Goal: Navigation & Orientation: Understand site structure

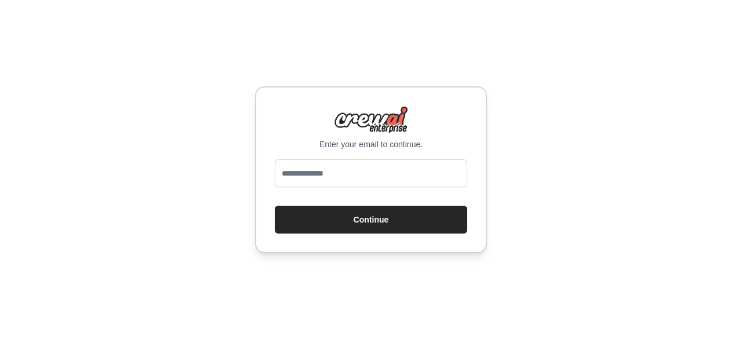
click at [364, 168] on input "email" at bounding box center [371, 173] width 193 height 28
type input "**********"
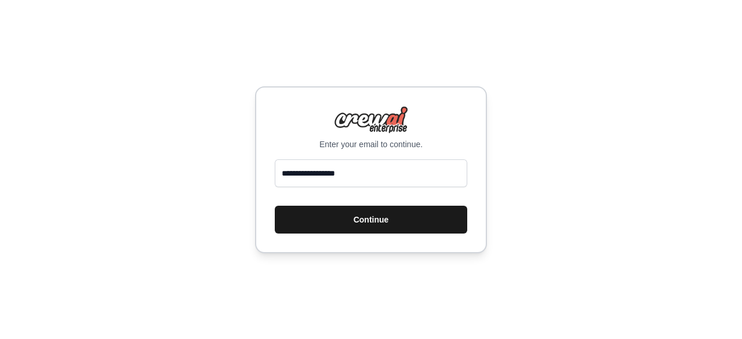
click at [358, 215] on button "Continue" at bounding box center [371, 220] width 193 height 28
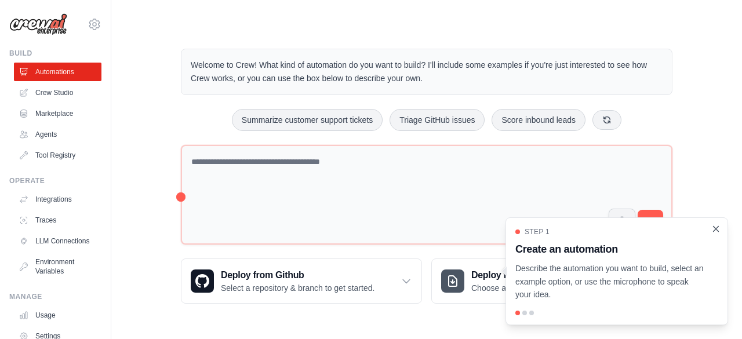
click at [717, 227] on icon "Close walkthrough" at bounding box center [716, 229] width 10 height 10
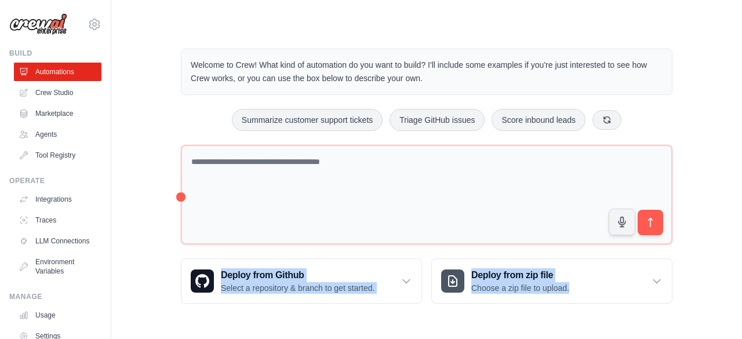
drag, startPoint x: 731, startPoint y: 194, endPoint x: 710, endPoint y: 367, distance: 173.4
click at [710, 339] on html "[EMAIL_ADDRESS][DOMAIN_NAME] Settings Build Automations Crew Studio" at bounding box center [371, 169] width 742 height 339
click at [58, 200] on link "Integrations" at bounding box center [59, 199] width 88 height 19
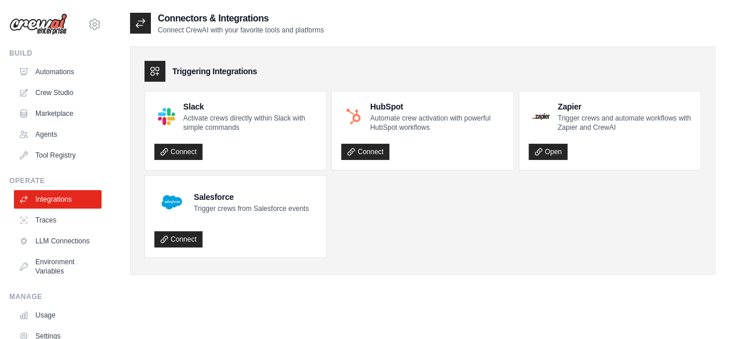
click at [153, 75] on icon at bounding box center [155, 72] width 12 height 12
click at [155, 70] on icon at bounding box center [155, 71] width 8 height 8
click at [64, 153] on link "Tool Registry" at bounding box center [59, 155] width 88 height 19
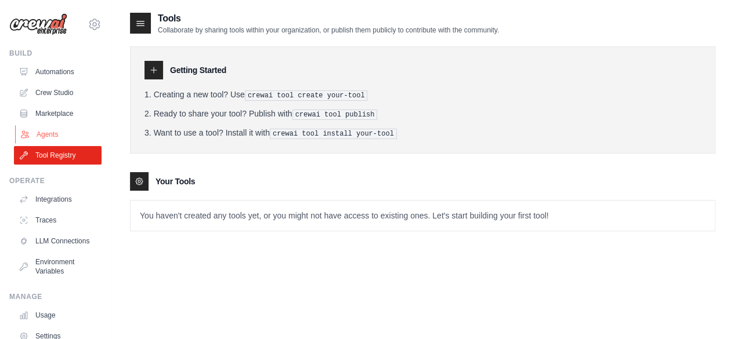
click at [59, 137] on link "Agents" at bounding box center [59, 134] width 88 height 19
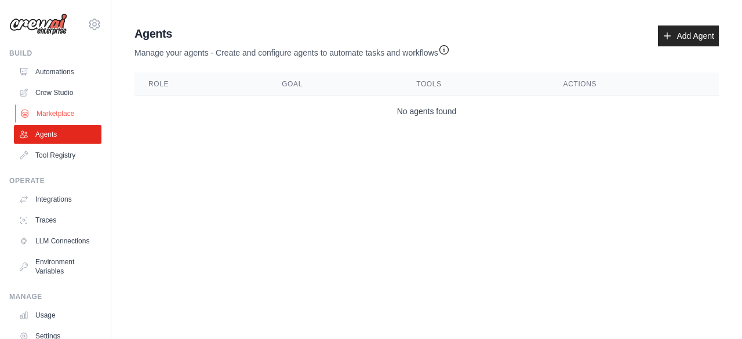
click at [60, 122] on link "Marketplace" at bounding box center [59, 113] width 88 height 19
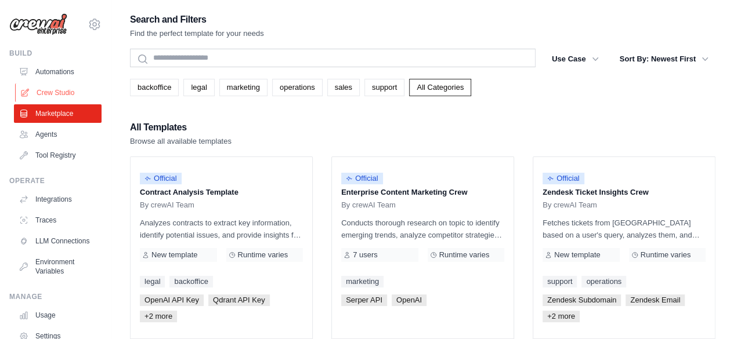
click at [66, 96] on link "Crew Studio" at bounding box center [59, 93] width 88 height 19
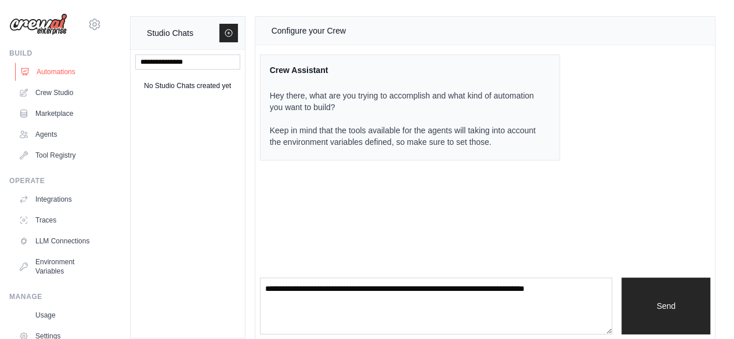
click at [65, 75] on link "Automations" at bounding box center [59, 72] width 88 height 19
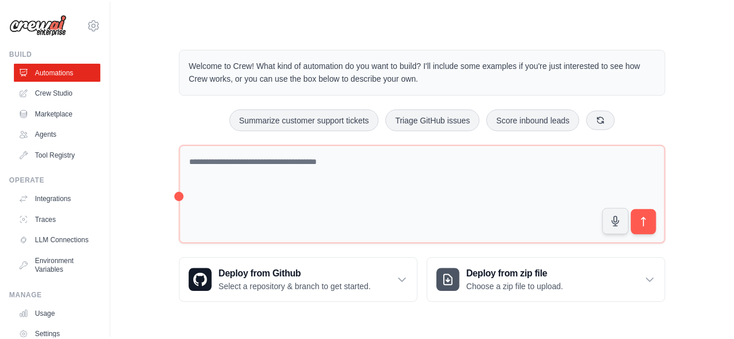
scroll to position [77, 0]
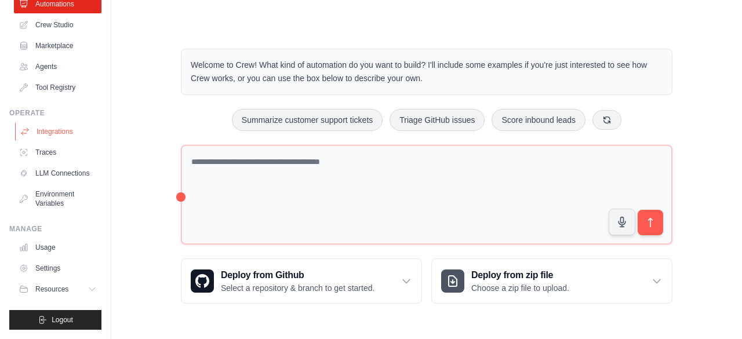
click at [55, 132] on link "Integrations" at bounding box center [59, 131] width 88 height 19
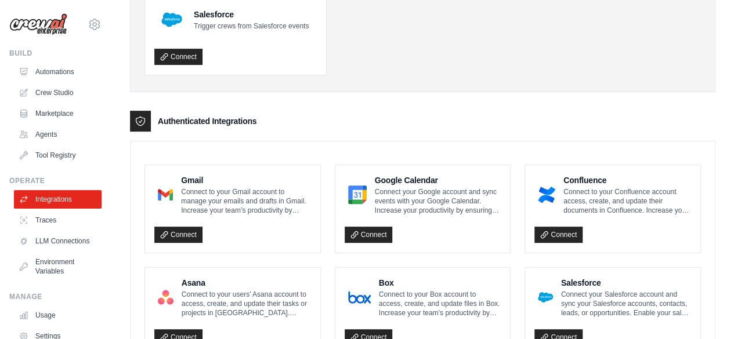
scroll to position [197, 0]
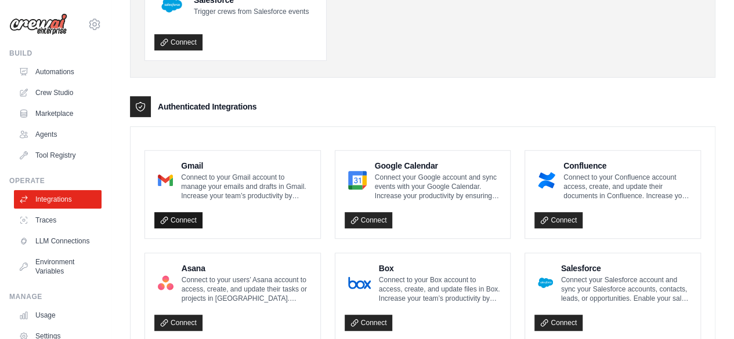
click at [183, 220] on link "Connect" at bounding box center [178, 220] width 48 height 16
click at [42, 248] on link "LLM Connections" at bounding box center [59, 241] width 88 height 19
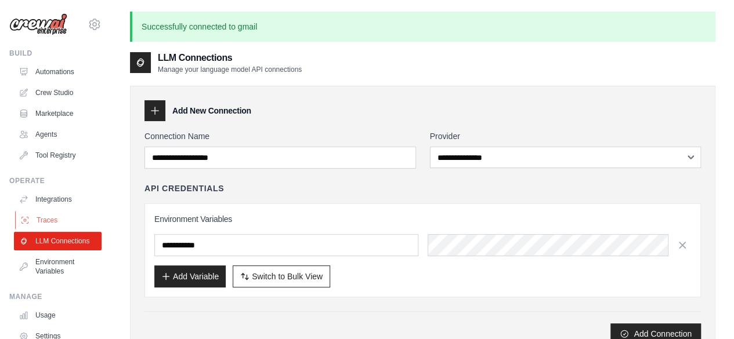
click at [55, 219] on link "Traces" at bounding box center [59, 220] width 88 height 19
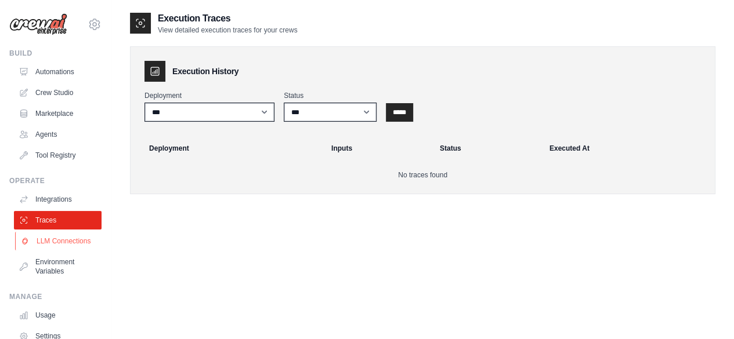
click at [49, 251] on link "LLM Connections" at bounding box center [59, 241] width 88 height 19
